Goal: Information Seeking & Learning: Learn about a topic

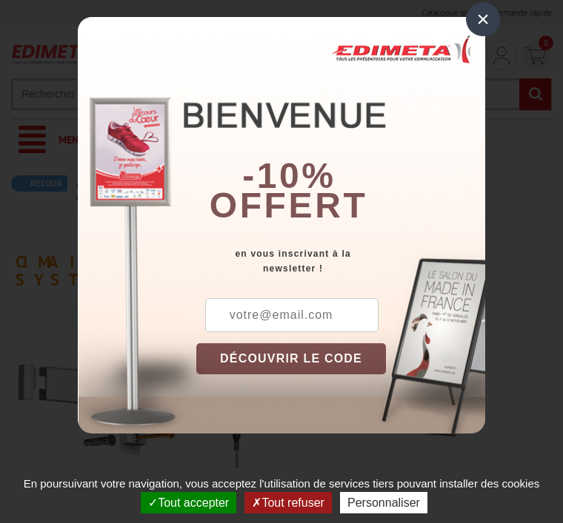
click at [489, 24] on div "×" at bounding box center [483, 19] width 34 height 34
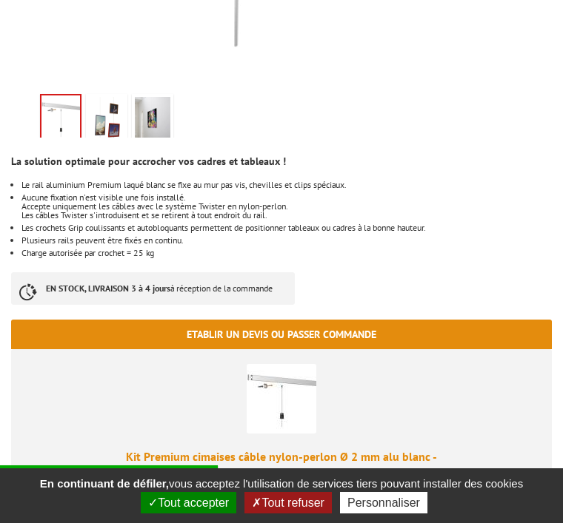
scroll to position [618, 0]
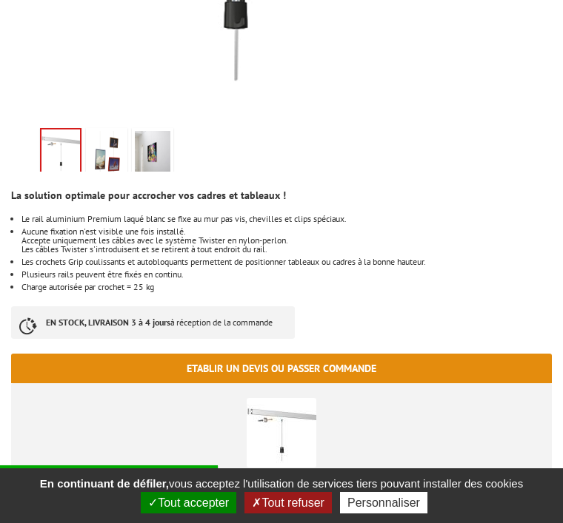
click at [163, 131] on img at bounding box center [153, 154] width 36 height 46
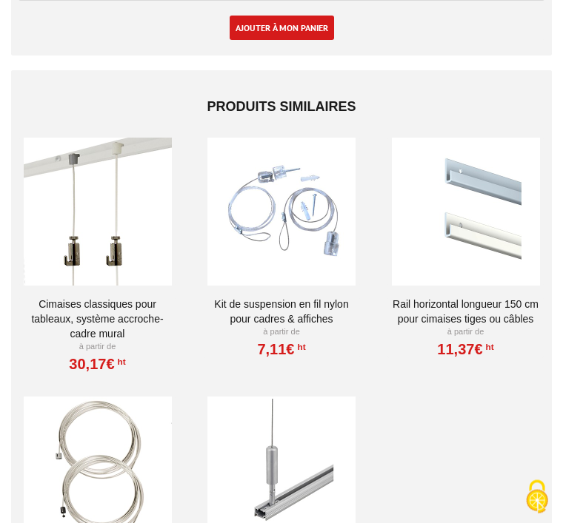
scroll to position [3180, 0]
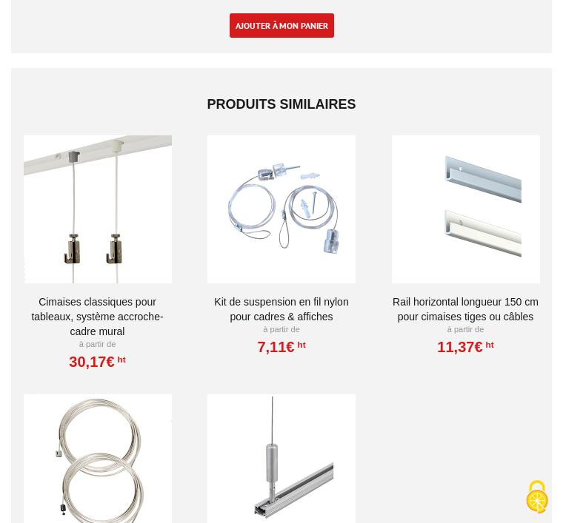
click at [312, 231] on div at bounding box center [282, 209] width 156 height 148
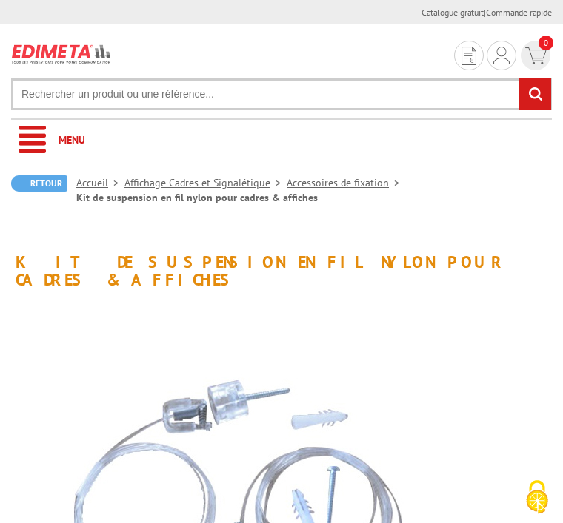
click at [298, 2] on div "Nos équipes sont à votre service du lundi au vendredi de 8h30 à 12h30 et de 13h…" at bounding box center [281, 12] width 563 height 24
click at [170, 48] on section "Je me connecte Nouveau client ? Inscrivez-vous 0 Mon panier 0,00 € HT recherche…" at bounding box center [281, 67] width 540 height 86
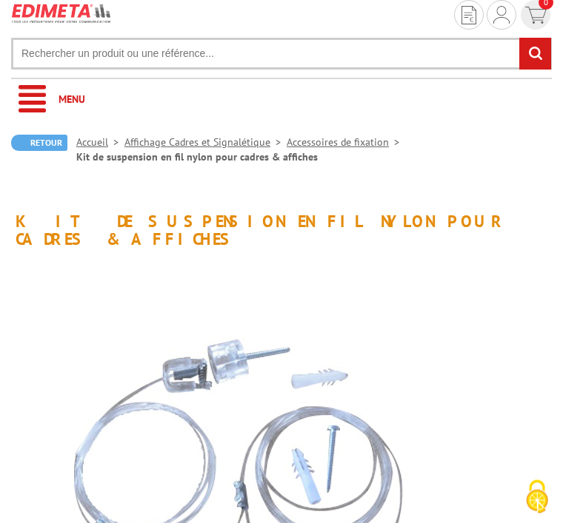
scroll to position [41, 0]
click at [173, 430] on img at bounding box center [233, 478] width 444 height 444
click at [170, 302] on img at bounding box center [233, 478] width 444 height 444
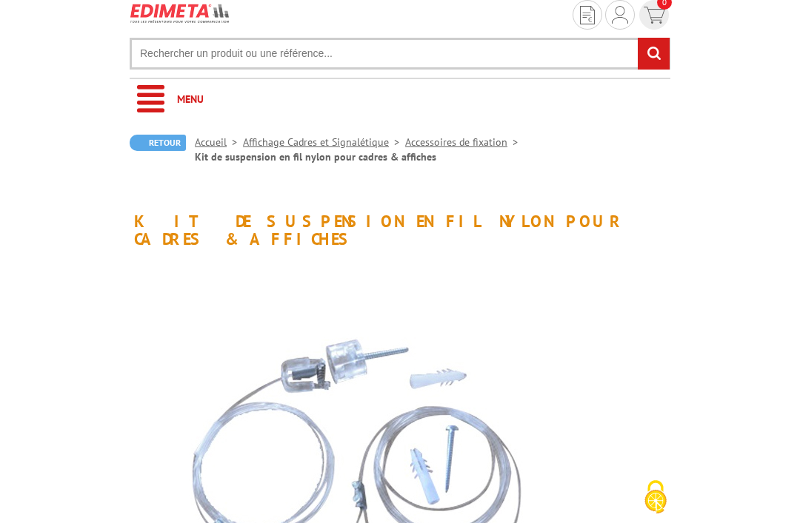
scroll to position [0, 0]
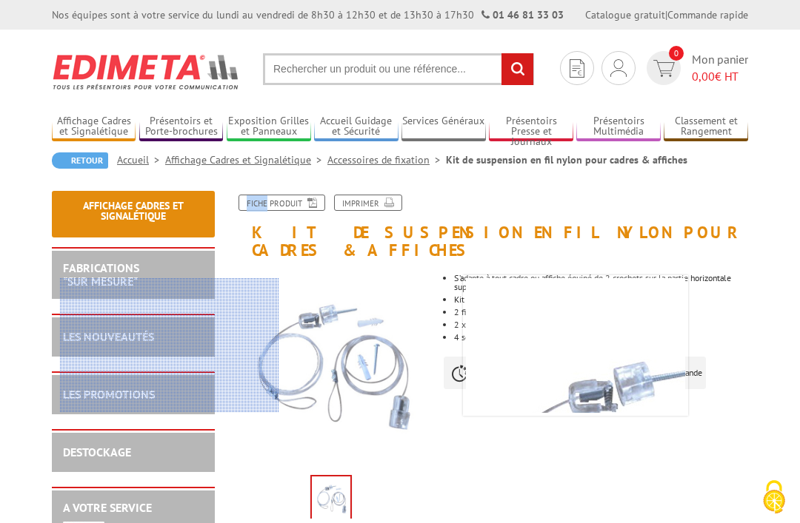
click at [562, 299] on p "Kit universel composé de :" at bounding box center [601, 299] width 294 height 9
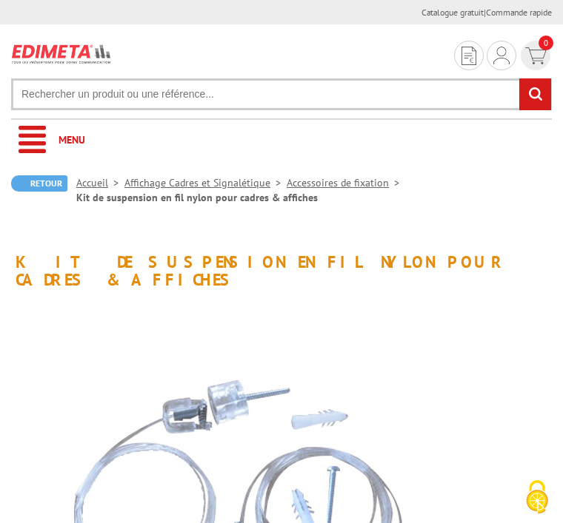
click at [37, 140] on link "Menu" at bounding box center [281, 140] width 540 height 41
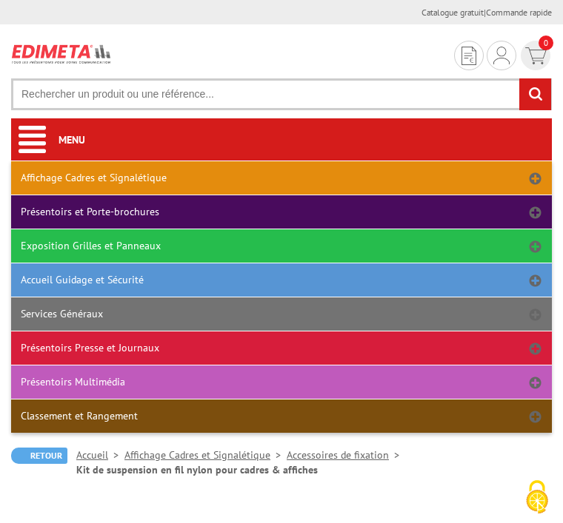
click at [41, 135] on link "Menu" at bounding box center [281, 140] width 540 height 41
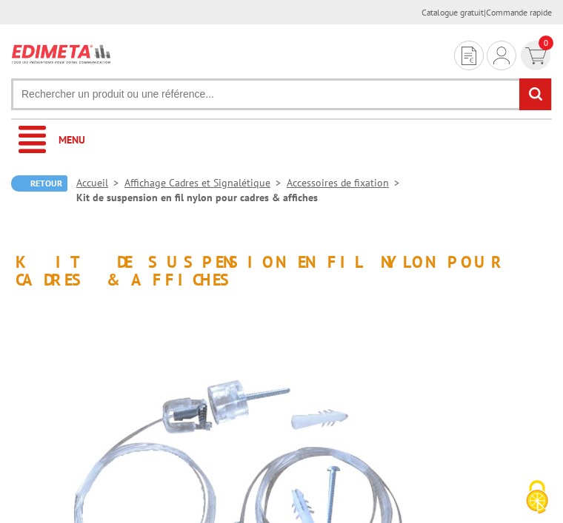
click at [467, 63] on img at bounding box center [468, 56] width 15 height 19
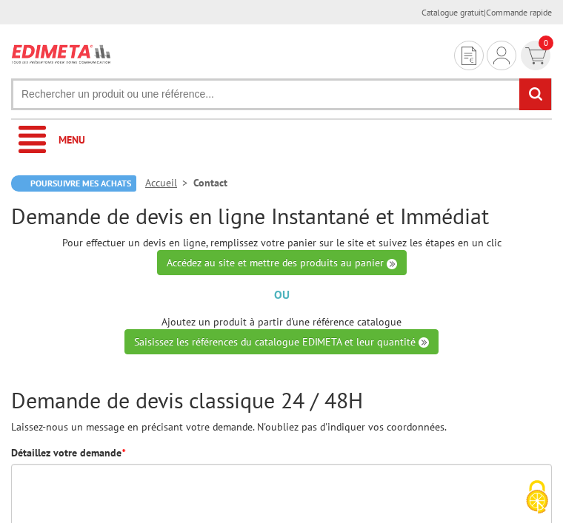
click at [491, 291] on p "OU" at bounding box center [281, 294] width 540 height 17
